Goal: Transaction & Acquisition: Purchase product/service

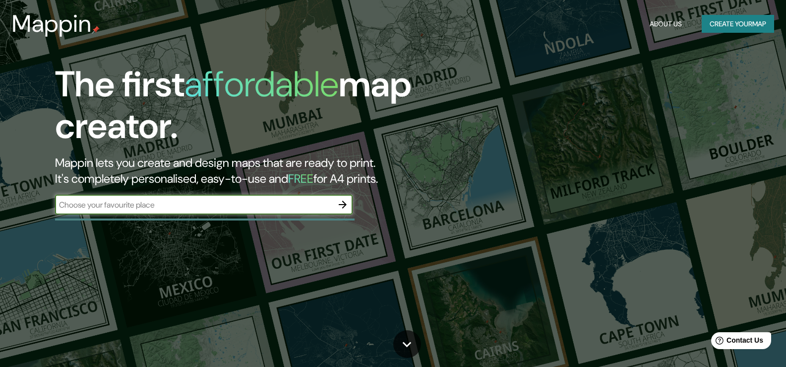
click at [238, 200] on input "text" at bounding box center [194, 204] width 278 height 11
type input "trujillo"
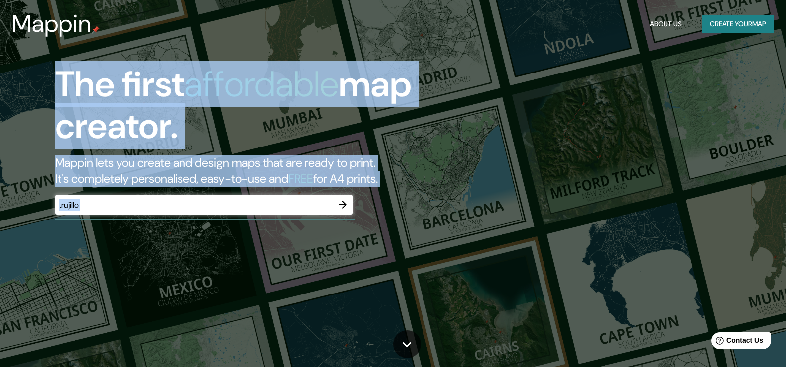
click at [328, 225] on div "The first affordable map creator. Mappin lets you create and design maps that a…" at bounding box center [393, 183] width 786 height 367
click at [345, 198] on icon "button" at bounding box center [343, 204] width 12 height 12
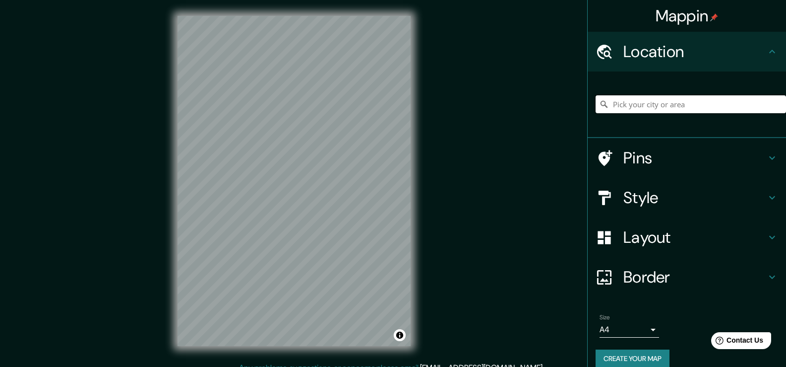
click at [648, 101] on input "Pick your city or area" at bounding box center [691, 104] width 191 height 18
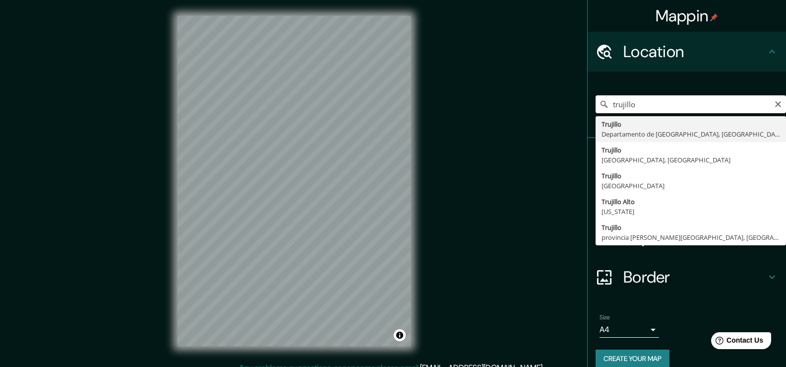
type input "[GEOGRAPHIC_DATA], [GEOGRAPHIC_DATA], [GEOGRAPHIC_DATA]"
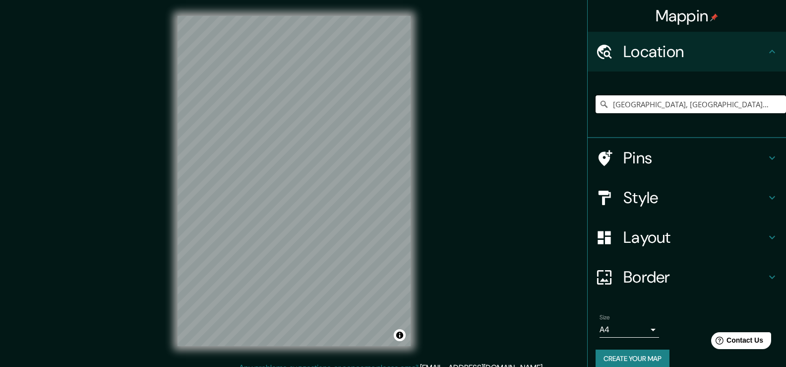
scroll to position [13, 0]
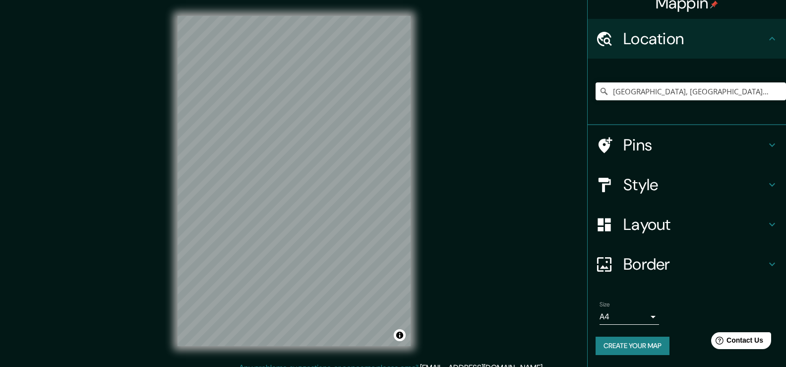
click at [700, 192] on h4 "Style" at bounding box center [695, 185] width 143 height 20
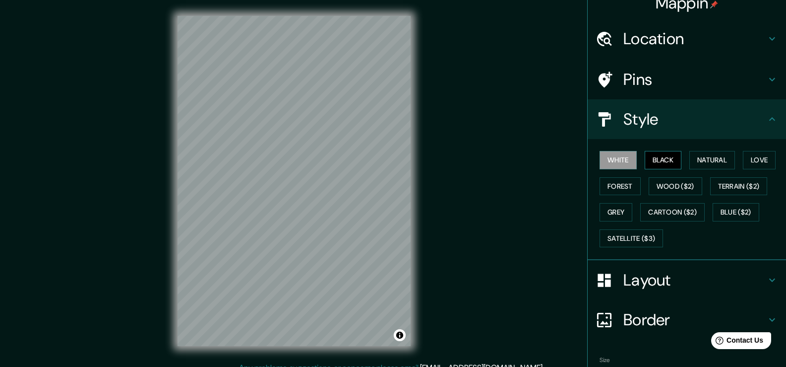
click at [662, 162] on button "Black" at bounding box center [663, 160] width 37 height 18
click at [704, 161] on button "Natural" at bounding box center [713, 160] width 46 height 18
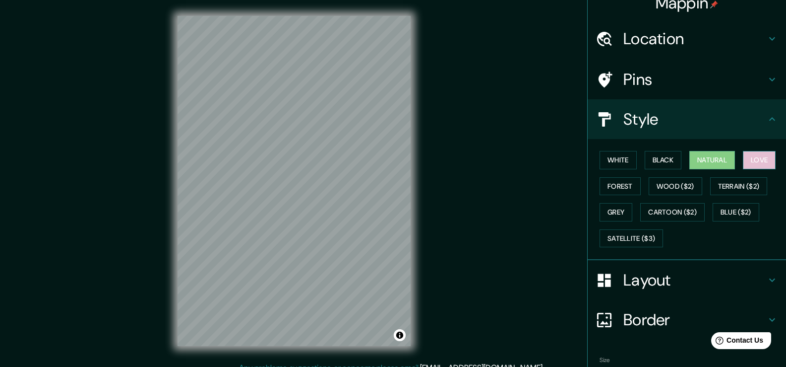
click at [761, 160] on button "Love" at bounding box center [759, 160] width 33 height 18
click at [600, 185] on button "Forest" at bounding box center [620, 186] width 41 height 18
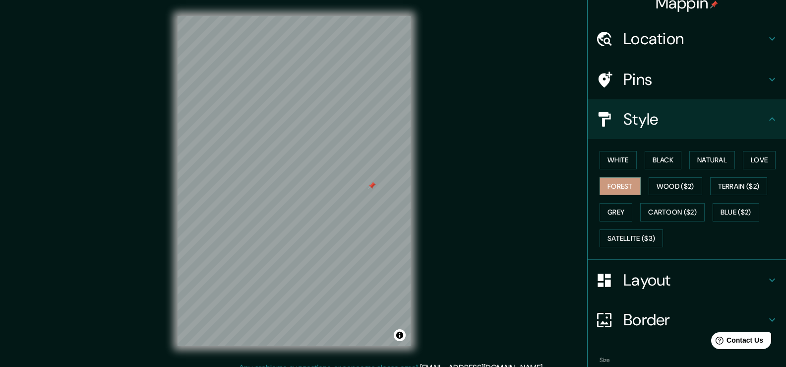
drag, startPoint x: 378, startPoint y: 184, endPoint x: 369, endPoint y: 184, distance: 8.4
click at [369, 184] on div at bounding box center [372, 186] width 8 height 8
click at [374, 184] on div at bounding box center [372, 186] width 8 height 8
click at [619, 214] on button "Grey" at bounding box center [616, 212] width 33 height 18
click at [732, 213] on button "Blue ($2)" at bounding box center [736, 212] width 47 height 18
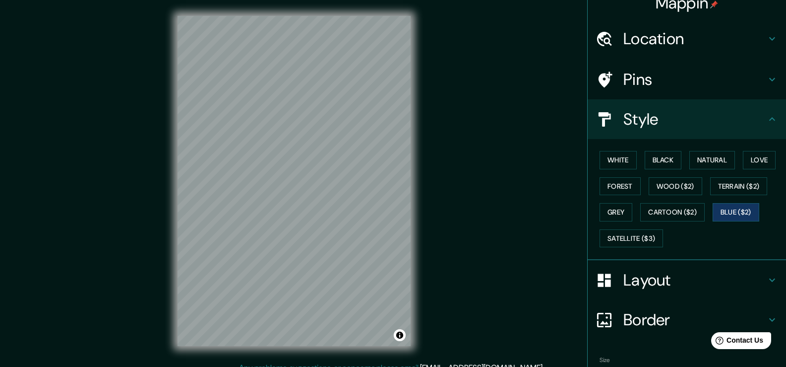
click at [701, 207] on div "White Black Natural Love Forest Wood ($2) Terrain ($2) Grey Cartoon ($2) Blue (…" at bounding box center [691, 199] width 191 height 104
click at [693, 208] on button "Cartoon ($2)" at bounding box center [672, 212] width 64 height 18
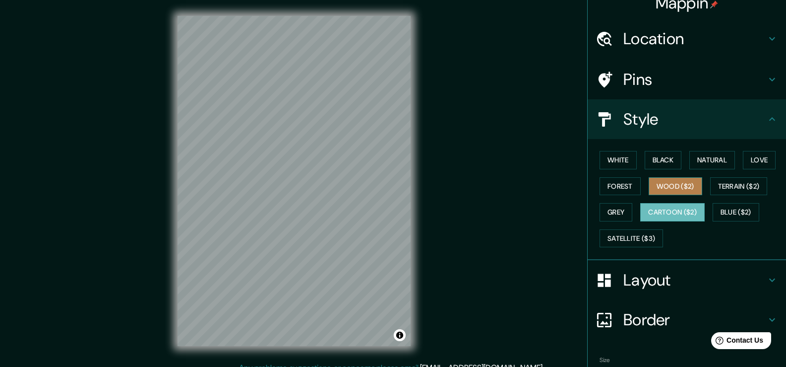
click at [684, 187] on button "Wood ($2)" at bounding box center [676, 186] width 54 height 18
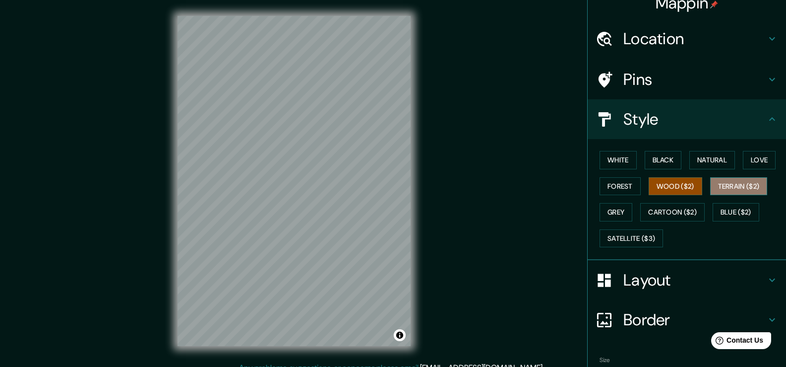
click at [719, 185] on button "Terrain ($2)" at bounding box center [739, 186] width 58 height 18
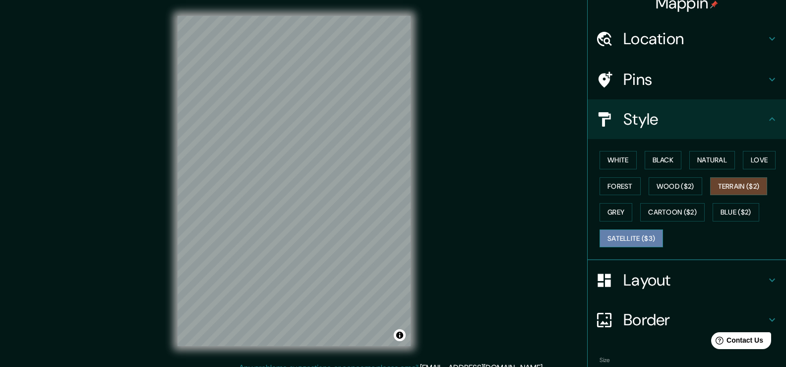
click at [636, 237] on button "Satellite ($3)" at bounding box center [632, 238] width 64 height 18
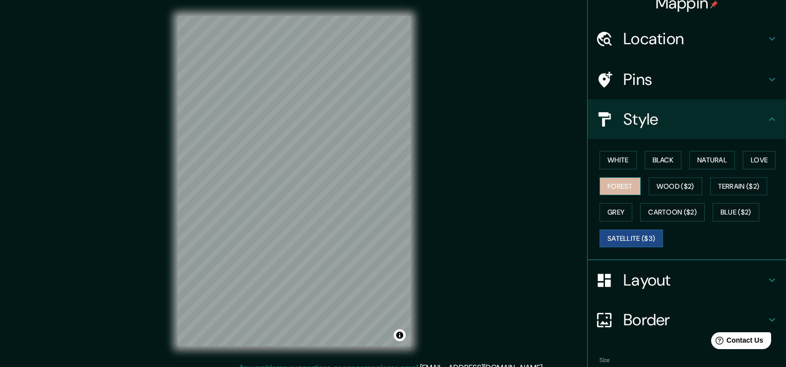
click at [612, 187] on button "Forest" at bounding box center [620, 186] width 41 height 18
drag, startPoint x: 411, startPoint y: 186, endPoint x: 415, endPoint y: 213, distance: 27.2
click at [412, 212] on div "© Mapbox © OpenStreetMap Improve this map" at bounding box center [294, 181] width 265 height 362
click at [659, 285] on h4 "Layout" at bounding box center [695, 280] width 143 height 20
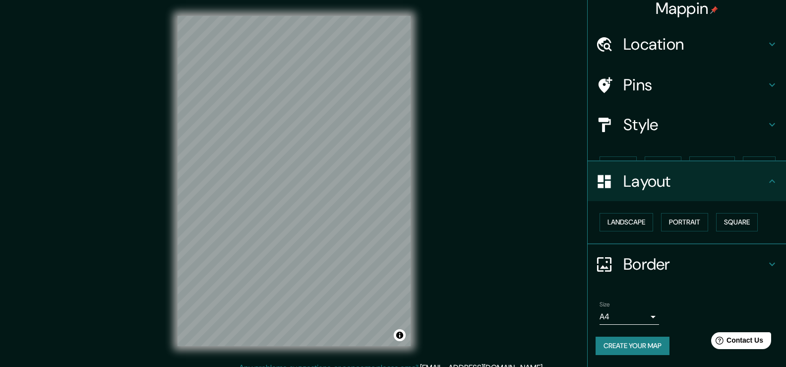
scroll to position [0, 0]
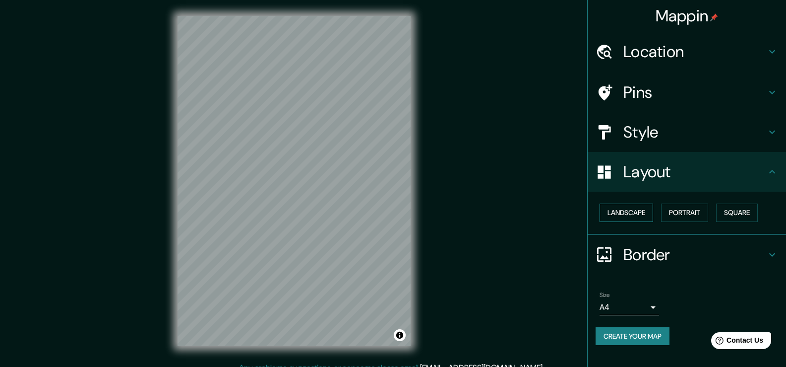
click at [646, 207] on button "Landscape" at bounding box center [627, 212] width 54 height 18
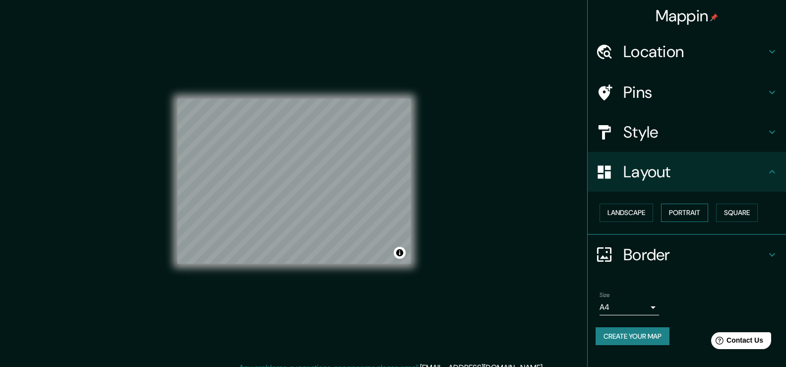
click at [686, 211] on button "Portrait" at bounding box center [684, 212] width 47 height 18
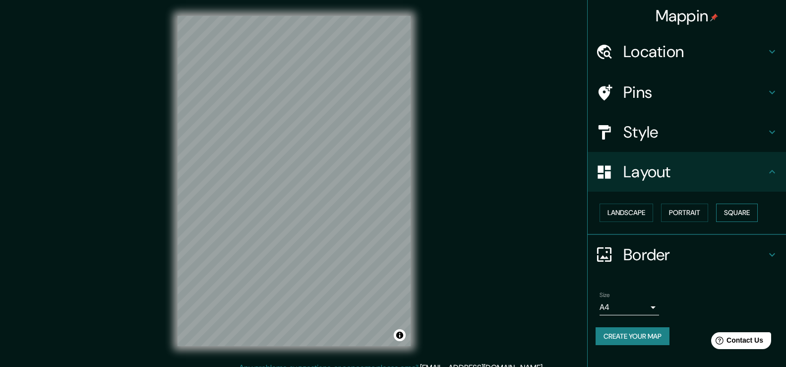
click at [733, 212] on button "Square" at bounding box center [737, 212] width 42 height 18
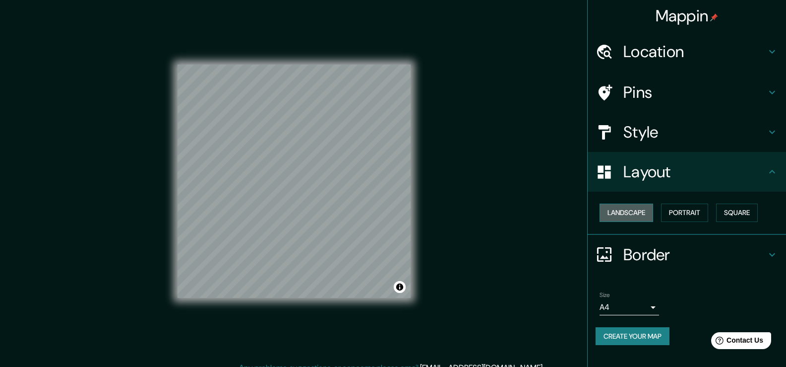
click at [635, 217] on button "Landscape" at bounding box center [627, 212] width 54 height 18
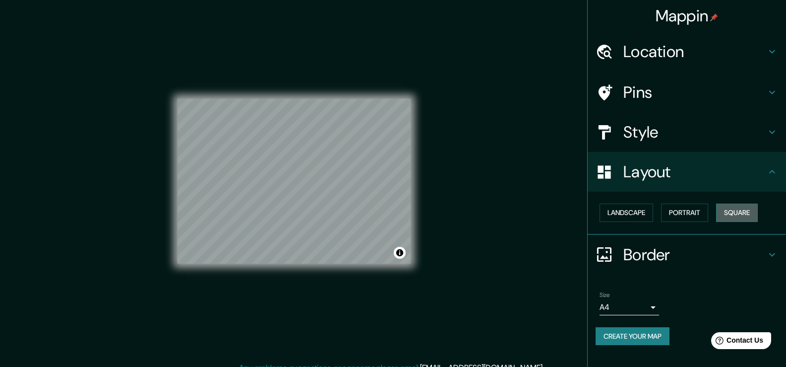
click at [750, 212] on button "Square" at bounding box center [737, 212] width 42 height 18
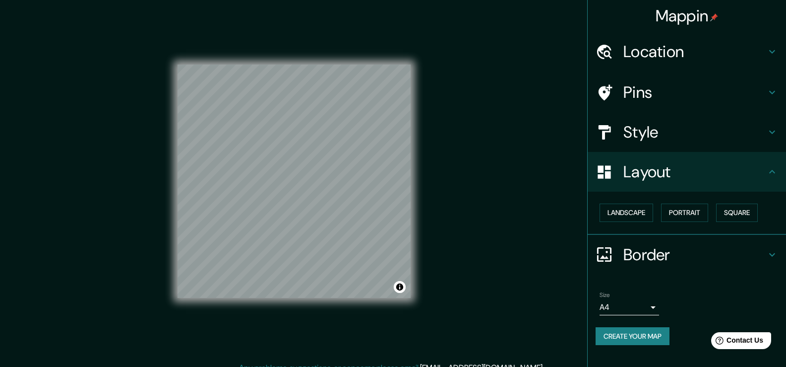
click at [656, 256] on h4 "Border" at bounding box center [695, 255] width 143 height 20
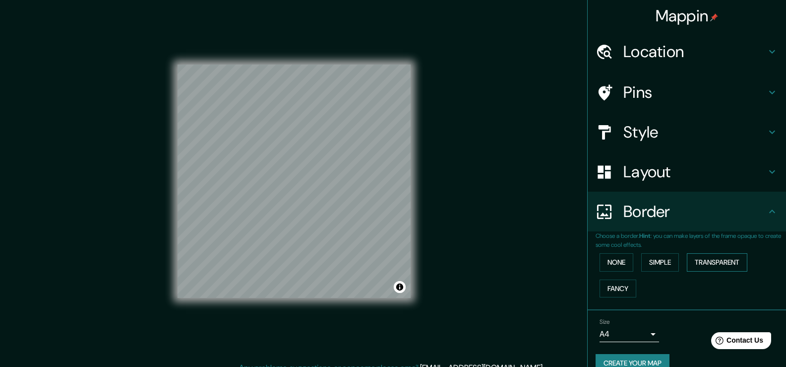
click at [706, 264] on button "Transparent" at bounding box center [717, 262] width 61 height 18
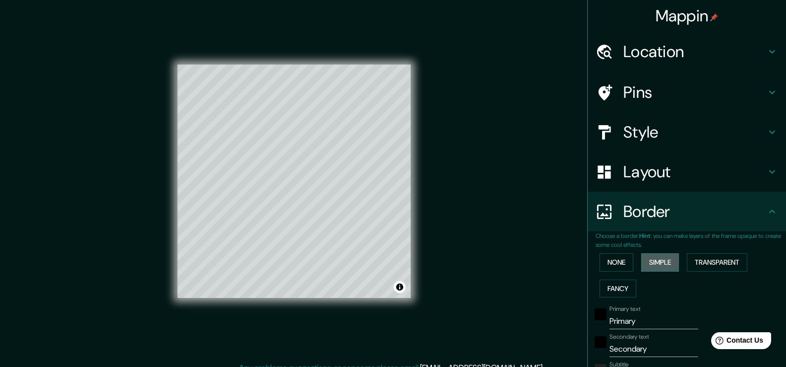
click at [665, 264] on button "Simple" at bounding box center [660, 262] width 38 height 18
click at [612, 268] on button "None" at bounding box center [617, 262] width 34 height 18
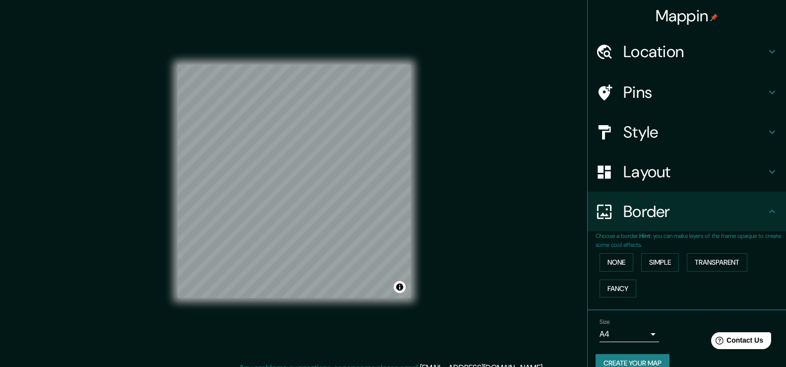
click at [636, 221] on h4 "Border" at bounding box center [695, 211] width 143 height 20
click at [767, 216] on icon at bounding box center [773, 211] width 12 height 12
click at [684, 90] on h4 "Pins" at bounding box center [695, 92] width 143 height 20
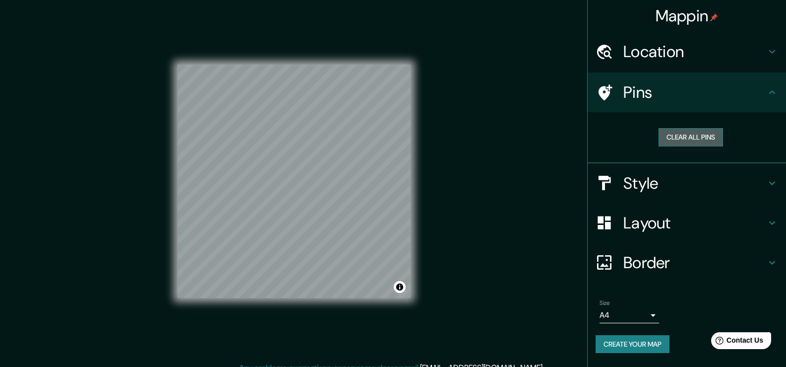
click at [691, 143] on button "Clear all pins" at bounding box center [691, 137] width 64 height 18
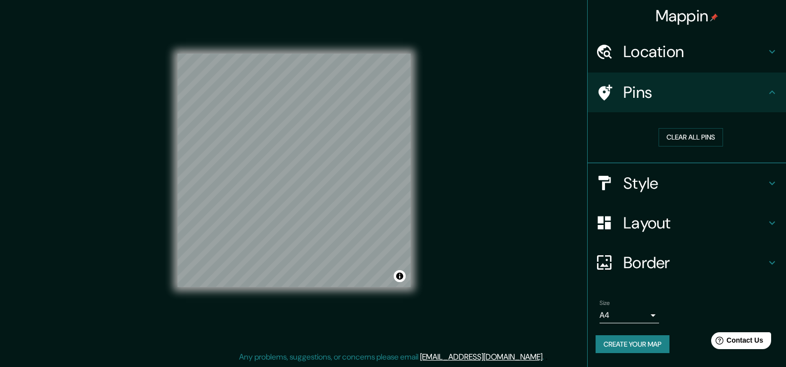
click at [640, 94] on h4 "Pins" at bounding box center [695, 92] width 143 height 20
click at [701, 131] on button "Clear all pins" at bounding box center [691, 137] width 64 height 18
click at [325, 54] on div at bounding box center [294, 54] width 233 height 0
drag, startPoint x: 350, startPoint y: 133, endPoint x: 351, endPoint y: 145, distance: 12.0
click at [351, 145] on div at bounding box center [350, 142] width 8 height 8
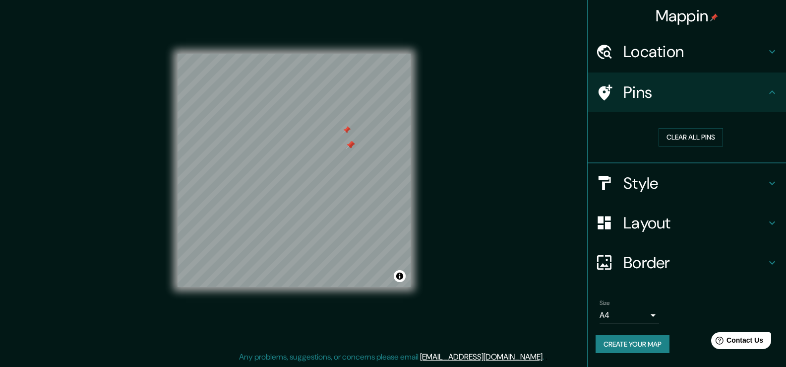
click at [351, 144] on div at bounding box center [350, 145] width 8 height 8
click at [718, 262] on h4 "Border" at bounding box center [695, 263] width 143 height 20
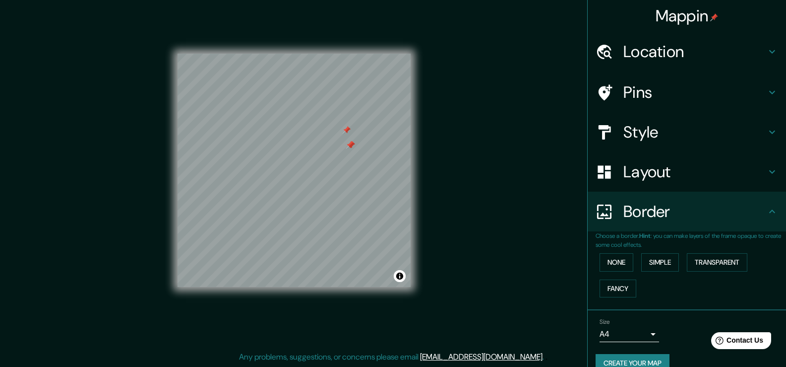
click at [611, 339] on body "Mappin Location [GEOGRAPHIC_DATA], [GEOGRAPHIC_DATA], [GEOGRAPHIC_DATA] Pins St…" at bounding box center [393, 172] width 786 height 367
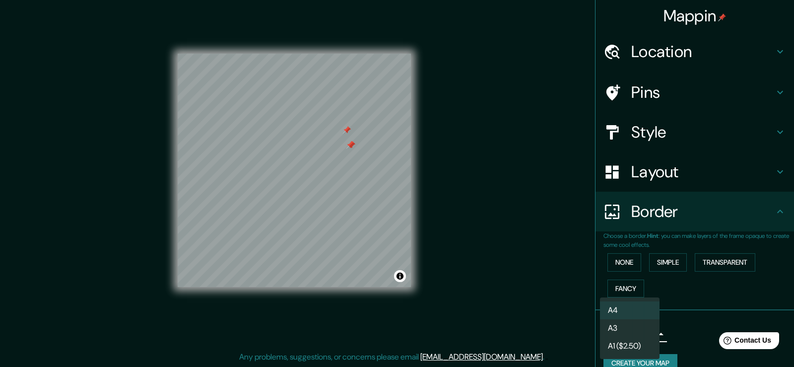
click at [628, 327] on li "A3" at bounding box center [630, 328] width 60 height 18
type input "a4"
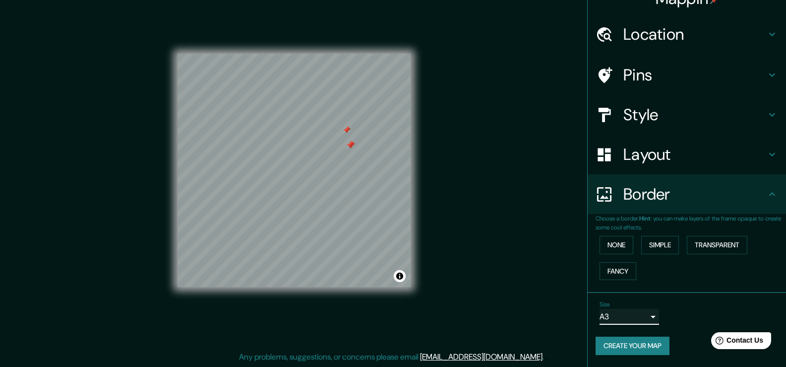
scroll to position [0, 0]
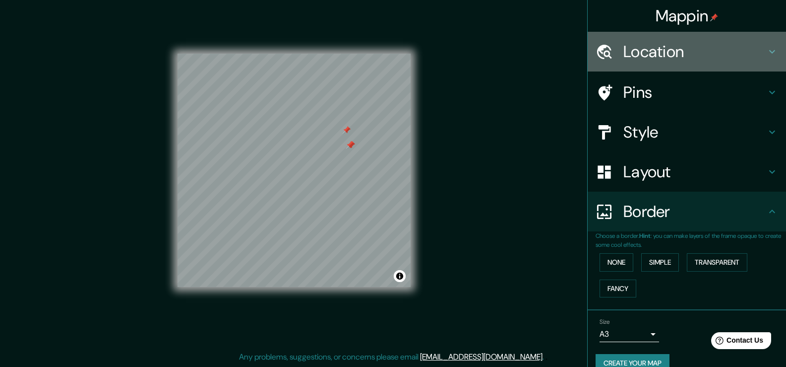
click at [706, 54] on h4 "Location" at bounding box center [695, 52] width 143 height 20
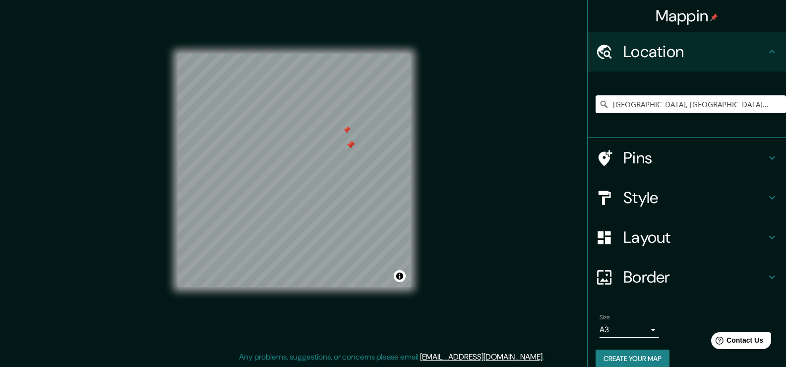
click at [698, 9] on h4 "Mappin" at bounding box center [687, 16] width 63 height 20
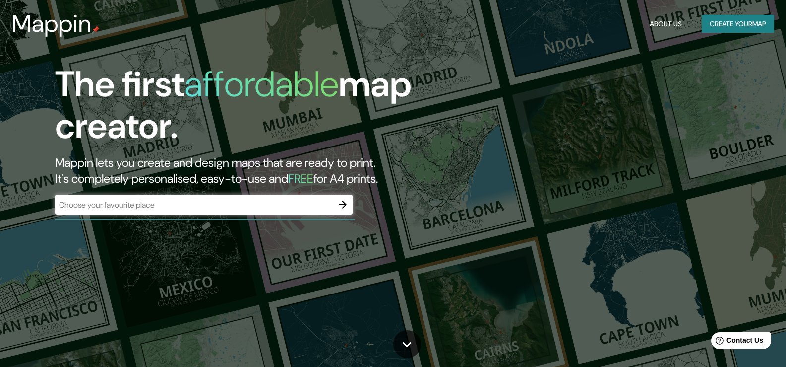
click at [718, 83] on div "The first affordable map creator. Mappin lets you create and design maps that a…" at bounding box center [393, 183] width 786 height 367
